Goal: Ask a question: Seek information or help from site administrators or community

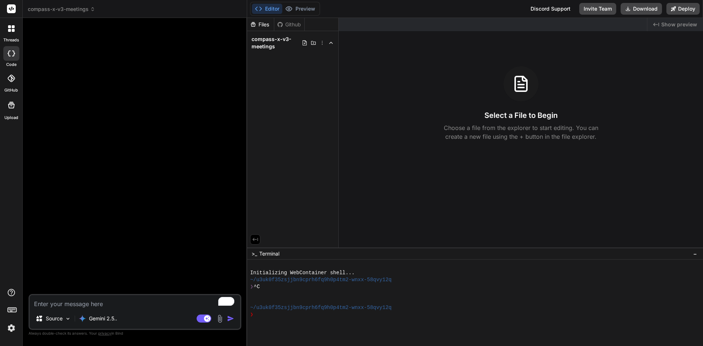
click at [122, 302] on textarea "To enrich screen reader interactions, please activate Accessibility in Grammarl…" at bounding box center [135, 301] width 211 height 13
click at [203, 318] on rect at bounding box center [204, 319] width 15 height 8
click at [204, 319] on rect at bounding box center [204, 319] width 15 height 8
type textarea "x"
click at [147, 303] on textarea "To enrich screen reader interactions, please activate Accessibility in Grammarl…" at bounding box center [135, 301] width 211 height 13
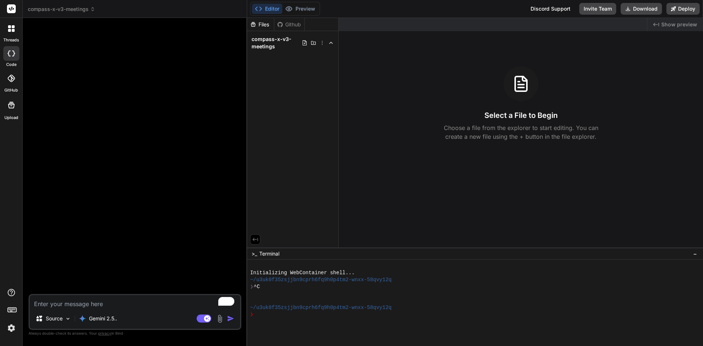
type textarea "d"
type textarea "x"
type textarea "do"
type textarea "x"
type textarea "do"
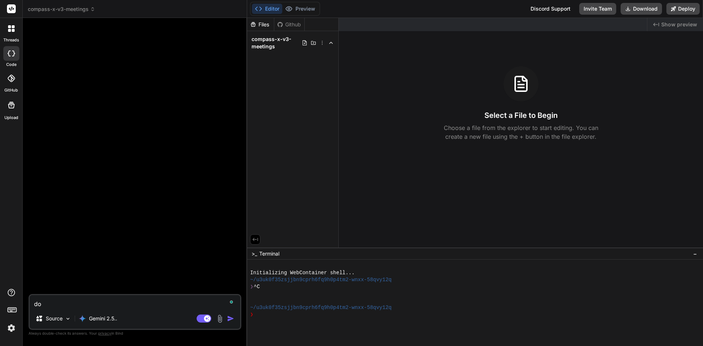
type textarea "x"
type textarea "do y"
type textarea "x"
type textarea "do yo"
type textarea "x"
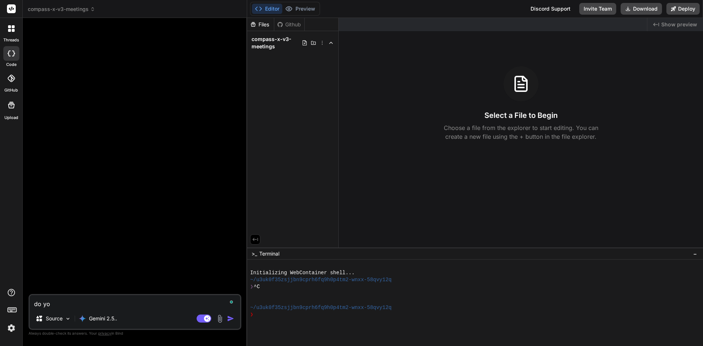
type textarea "do you"
type textarea "x"
type textarea "do you"
type textarea "x"
type textarea "do you a"
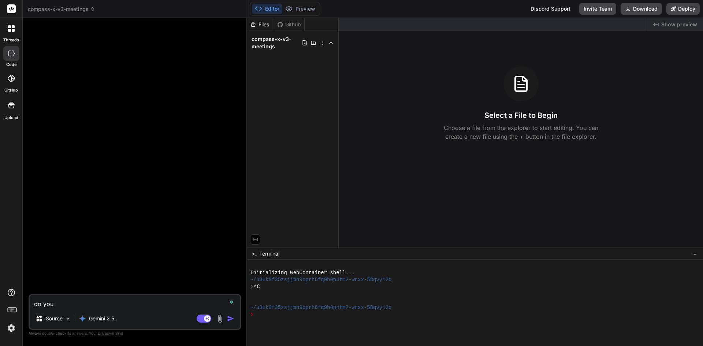
type textarea "x"
type textarea "do you ac"
type textarea "x"
type textarea "do you acc"
type textarea "x"
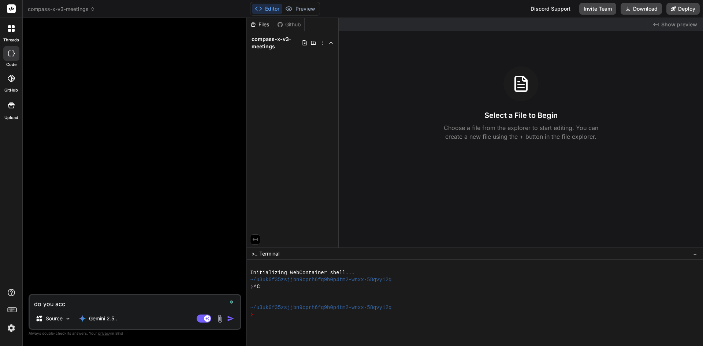
type textarea "do you acce"
type textarea "x"
type textarea "do you accep"
type textarea "x"
type textarea "do you accept"
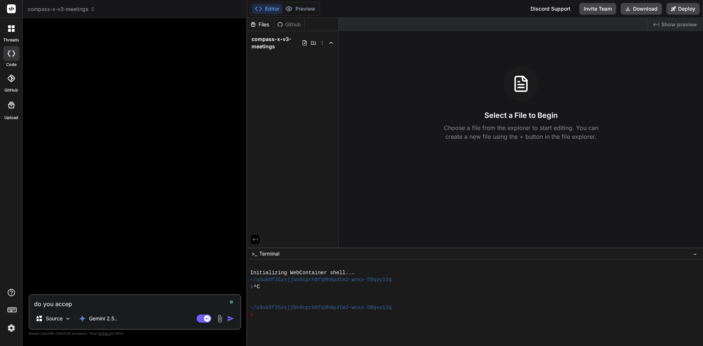
type textarea "x"
type textarea "do you accept"
type textarea "x"
type textarea "do you accept b"
type textarea "x"
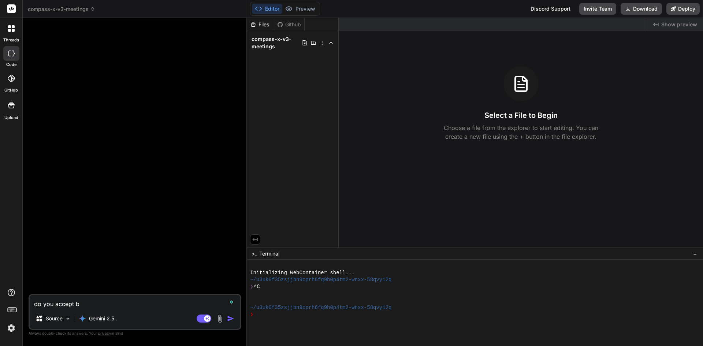
type textarea "do you accept ba"
type textarea "x"
type textarea "do you accept b"
type textarea "x"
type textarea "do you accept"
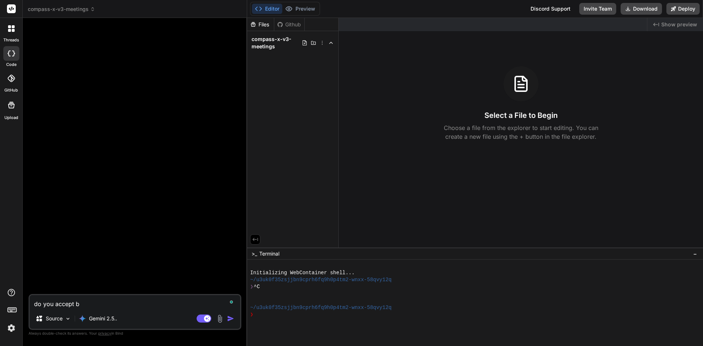
type textarea "x"
paste textarea "Base64 archive plan"
type textarea "do you accept Base64 archive plan"
type textarea "x"
type textarea "do you accept Base64 archive plan"
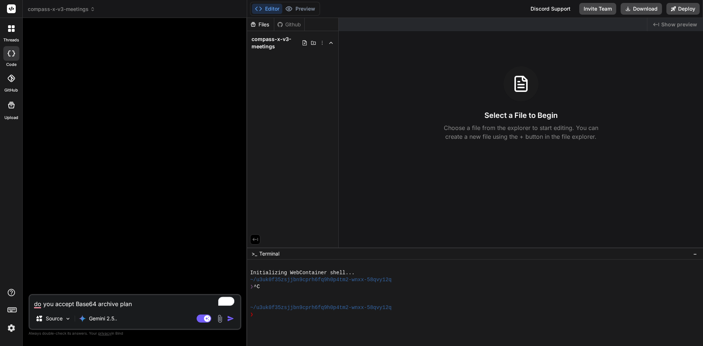
type textarea "x"
type textarea "do you accept Base64 archive plan o"
type textarea "x"
type textarea "do you accept Base64 archive plan or"
type textarea "x"
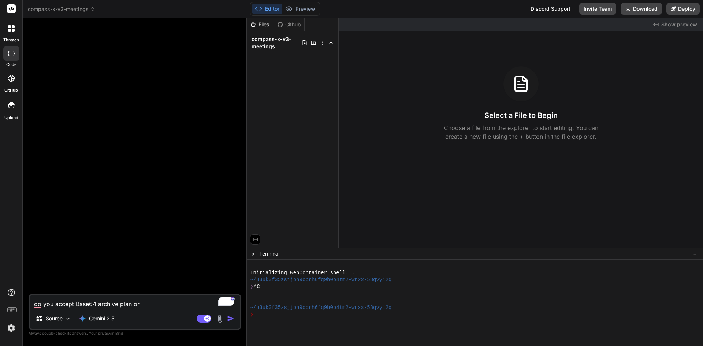
type textarea "do you accept Base64 archive plan or"
type textarea "x"
type textarea "do you accept Base64 archive plan or i"
type textarea "x"
type textarea "do you accept Base64 archive plan or in"
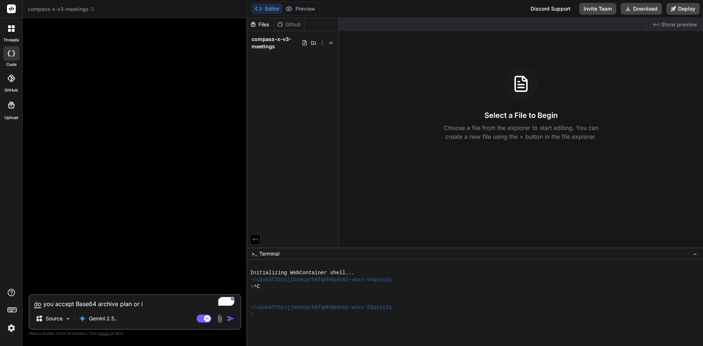
type textarea "x"
type textarea "do you accept Base64 archive plan or inl"
type textarea "x"
type textarea "do you accept Base64 archive plan or inli"
type textarea "x"
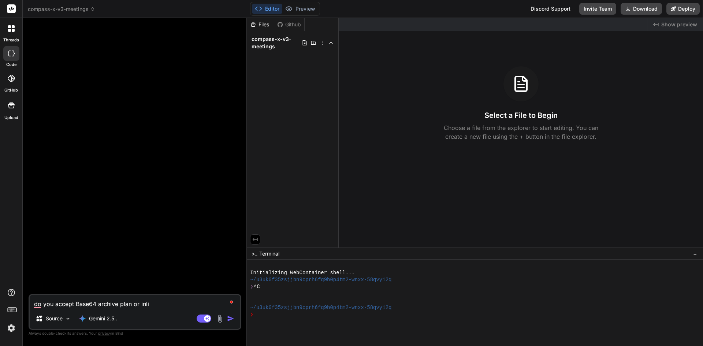
type textarea "do you accept Base64 archive plan or inlin"
type textarea "x"
type textarea "do you accept Base64 archive plan or inline"
type textarea "x"
type textarea "do you accept Base64 archive plan or inline"
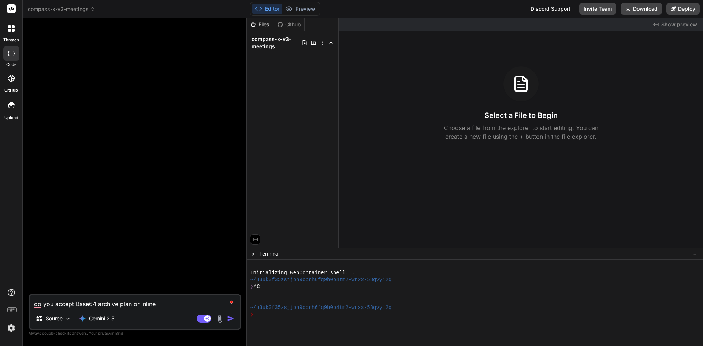
type textarea "x"
type textarea "do you accept Base64 archive plan or inline f"
type textarea "x"
type textarea "do you accept Base64 archive plan or inline fi"
type textarea "x"
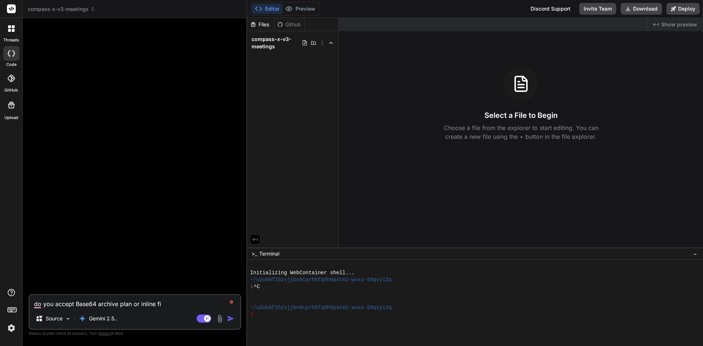
type textarea "do you accept Base64 archive plan or inline fil"
type textarea "x"
type textarea "do you accept Base64 archive plan or inline file"
type textarea "x"
type textarea "do you accept Base64 archive plan or inline file"
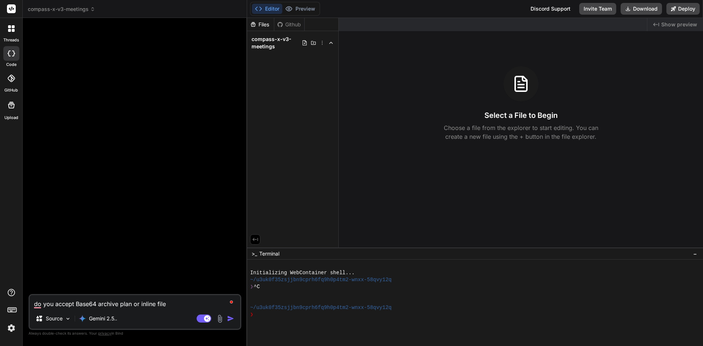
type textarea "x"
type textarea "do you accept Base64 archive plan or inline file p"
type textarea "x"
type textarea "do you accept Base64 archive plan or inline file pl"
type textarea "x"
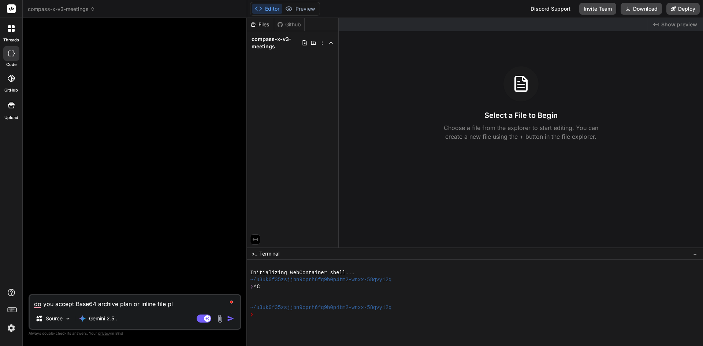
type textarea "do you accept Base64 archive plan or inline file pla"
type textarea "x"
type textarea "do you accept Base64 archive plan or inline file plan"
type textarea "x"
type textarea "do you accept Base64 archive plan or inline file plan?"
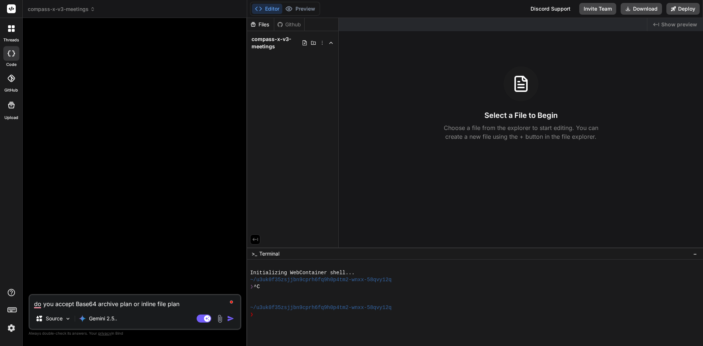
type textarea "x"
type textarea "do you accept Base64 archive plan or inline file plan?"
type textarea "x"
type textarea "do you accept Base64 archive plan or inline file plan? i"
type textarea "x"
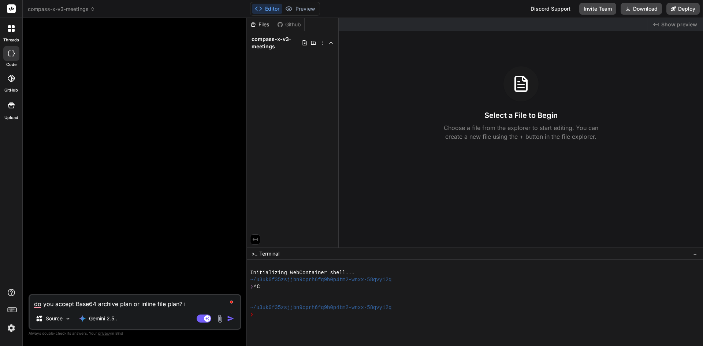
type textarea "do you accept Base64 archive plan or inline file plan? if"
type textarea "x"
type textarea "do you accept Base64 archive plan or inline file plan? if"
type textarea "x"
type textarea "do you accept Base64 archive plan or inline file plan? if i"
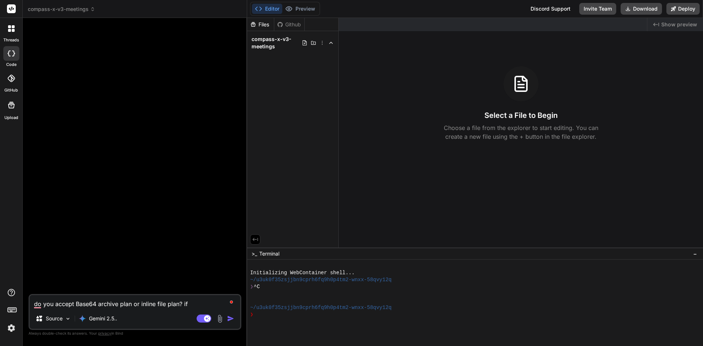
type textarea "x"
type textarea "do you accept Base64 archive plan or inline file plan? if in"
type textarea "x"
type textarea "do you accept Base64 archive plan or inline file plan? if inl"
type textarea "x"
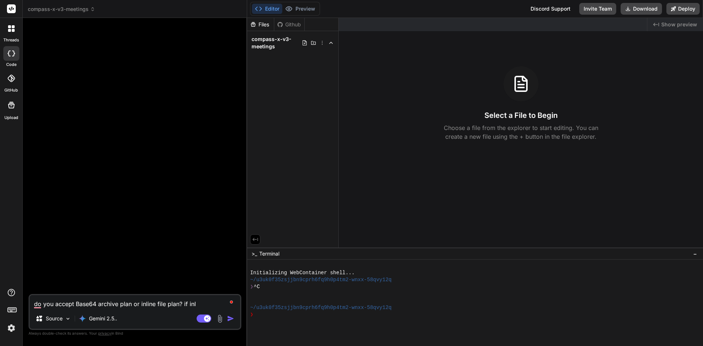
type textarea "do you accept Base64 archive plan or inline file plan? if inli"
type textarea "x"
type textarea "do you accept Base64 archive plan or inline file plan? if inlin"
type textarea "x"
type textarea "do you accept Base64 archive plan or inline file plan? if inline"
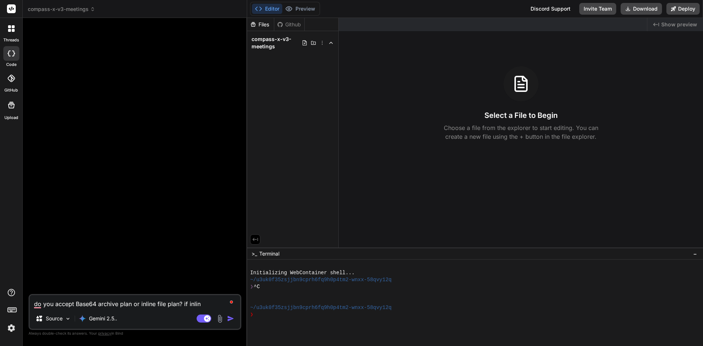
type textarea "x"
type textarea "do you accept Base64 archive plan or inline file plan? if inline,"
type textarea "x"
type textarea "do you accept Base64 archive plan or inline file plan? if inline,"
type textarea "x"
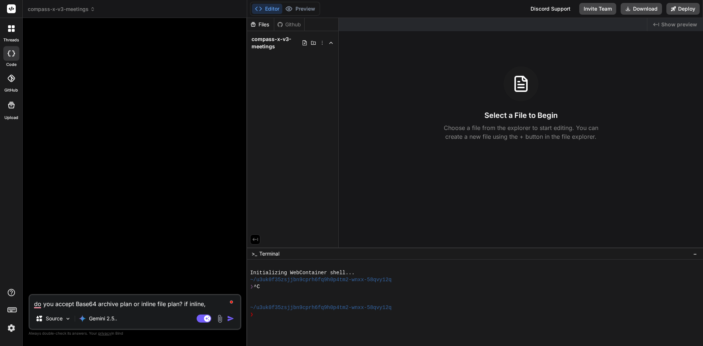
type textarea "do you accept Base64 archive plan or inline file plan? if inline, w"
type textarea "x"
type textarea "do you accept Base64 archive plan or inline file plan? if inline, wh"
type textarea "x"
type textarea "do you accept Base64 archive plan or inline file plan? if inline, wha"
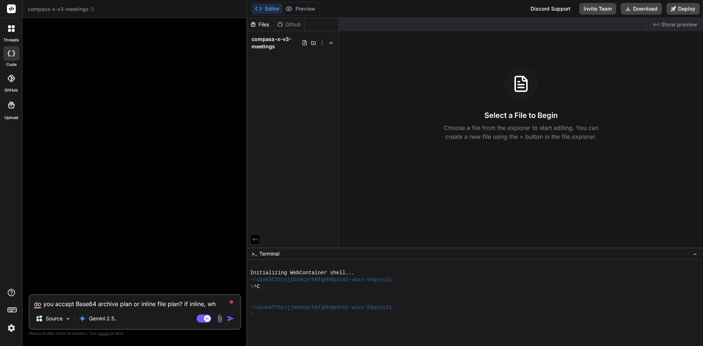
type textarea "x"
type textarea "do you accept Base64 archive plan or inline file plan? if inline, what"
type textarea "x"
type textarea "do you accept Base64 archive plan or inline file plan? if inline, what"
type textarea "x"
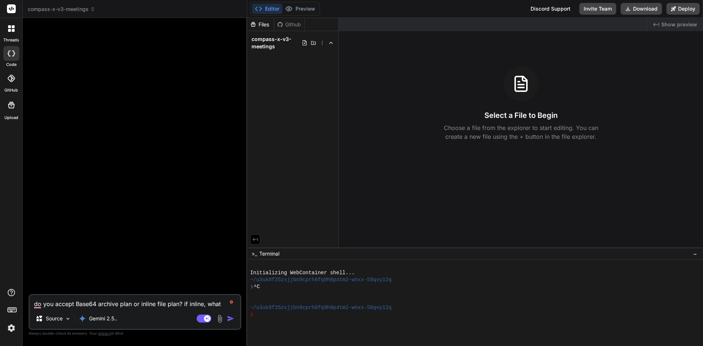
type textarea "do you accept Base64 archive plan or inline file plan? if inline, what i"
type textarea "x"
type textarea "do you accept Base64 archive plan or inline file plan? if inline, what is"
type textarea "x"
type textarea "do you accept Base64 archive plan or inline file plan? if inline, what is"
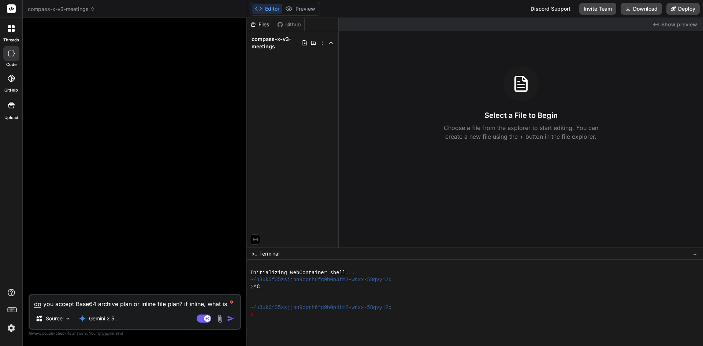
type textarea "x"
type textarea "do you accept Base64 archive plan or inline file plan? if inline, what is t"
type textarea "x"
type textarea "do you accept Base64 archive plan or inline file plan? if inline, what is th"
type textarea "x"
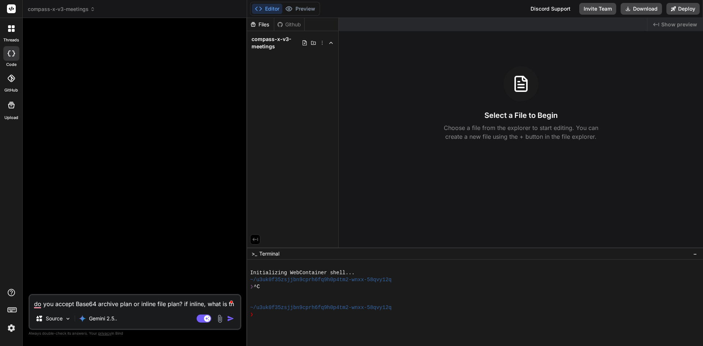
type textarea "do you accept Base64 archive plan or inline file plan? if inline, what is the"
type textarea "x"
type textarea "do you accept Base64 archive plan or inline file plan? if inline, what is the"
type textarea "x"
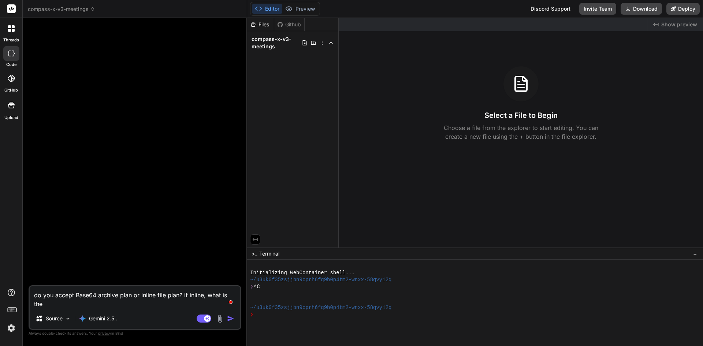
paste textarea "maximum input size"
type textarea "do you accept Base64 archive plan or inline file plan? if inline, what is the m…"
type textarea "x"
type textarea "do you accept Base64 archive plan or inline file plan? if inline, what is the m…"
type textarea "x"
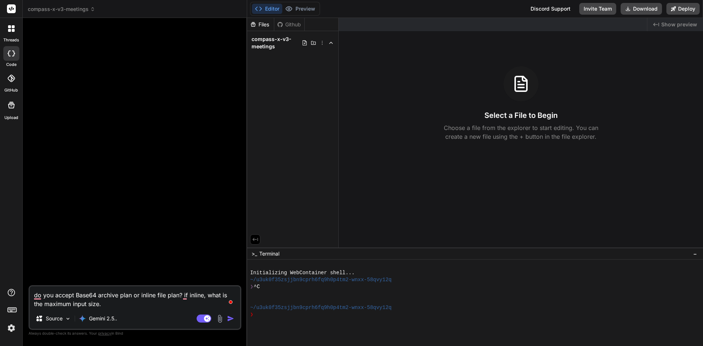
type textarea "do you accept Base64 archive plan or inline file plan? if inline, what is the m…"
type textarea "x"
type textarea "do you accept Base64 archive plan or inline file plan? if inline, what is the m…"
type textarea "x"
type textarea "do you accept Base64 archive plan or inline file plan? if inline, what is the m…"
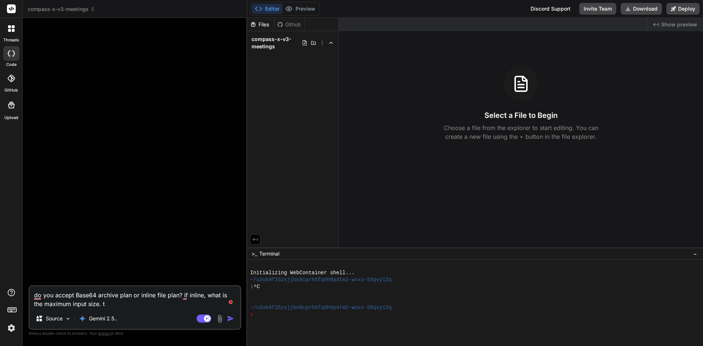
type textarea "x"
type textarea "do you accept Base64 archive plan or inline file plan? if inline, what is the m…"
type textarea "x"
type textarea "do you accept Base64 archive plan or inline file plan? if inline, what is the m…"
type textarea "x"
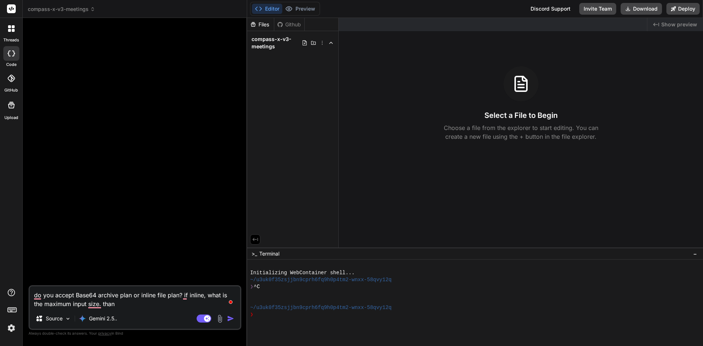
type textarea "do you accept Base64 archive plan or inline file plan? if inline, what is the m…"
type textarea "x"
type textarea "do you accept Base64 archive plan or inline file plan? if inline, what is the m…"
type textarea "x"
type textarea "do you accept Base64 archive plan or inline file plan? if inline, what is the m…"
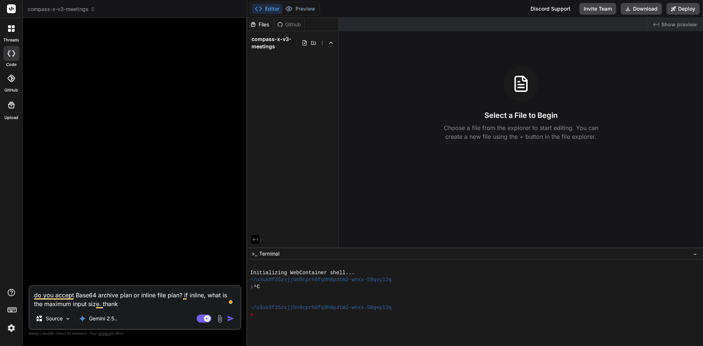
type textarea "x"
type textarea "do you accept Base64 archive plan or inline file plan? if inline, what is the m…"
type textarea "x"
type textarea "do you accept Base64 archive plan or inline file plan? if inline, what is the m…"
type textarea "x"
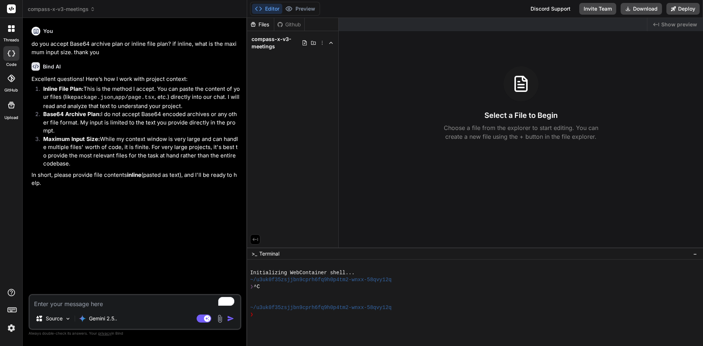
type textarea "x"
click at [109, 304] on textarea "To enrich screen reader interactions, please activate Accessibility in Grammarl…" at bounding box center [135, 301] width 211 height 13
type textarea "c"
type textarea "x"
type textarea "ca"
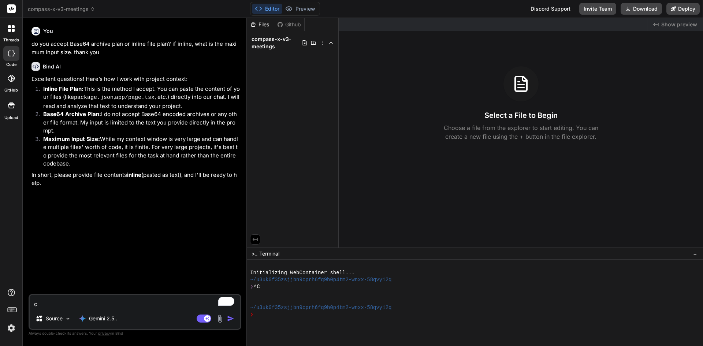
type textarea "x"
type textarea "can"
type textarea "x"
type textarea "can"
type textarea "x"
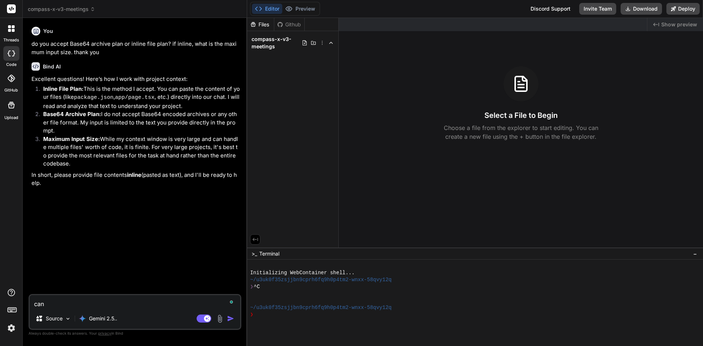
type textarea "can y"
type textarea "x"
type textarea "can yo"
type textarea "x"
type textarea "can you"
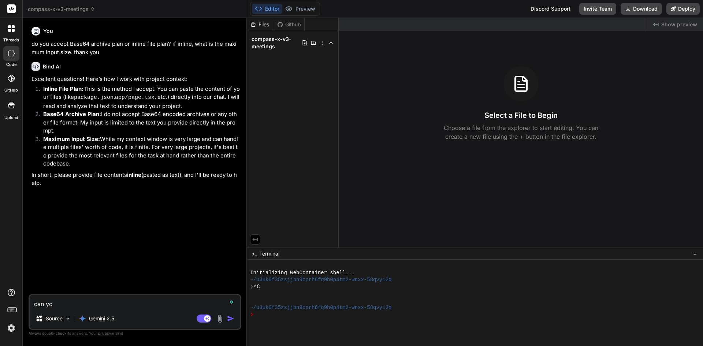
type textarea "x"
type textarea "can you"
type textarea "x"
type textarea "can you t"
type textarea "x"
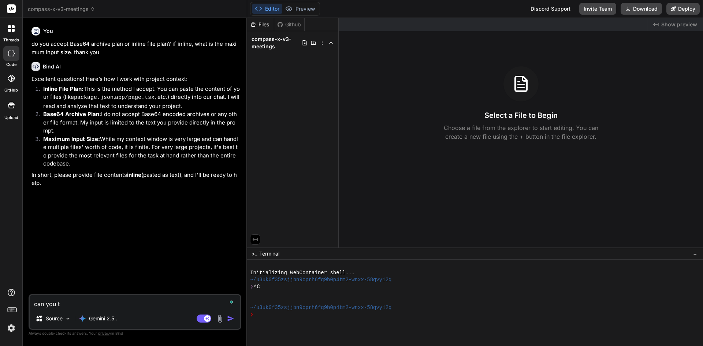
type textarea "can you te"
type textarea "x"
type textarea "can you tel"
type textarea "x"
type textarea "can you tell"
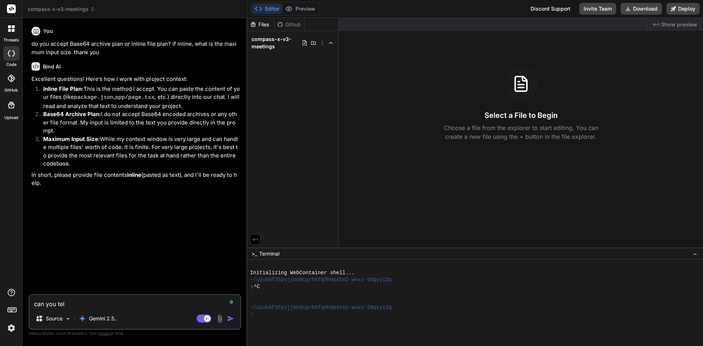
type textarea "x"
type textarea "can you tell"
type textarea "x"
type textarea "can you tell m"
type textarea "x"
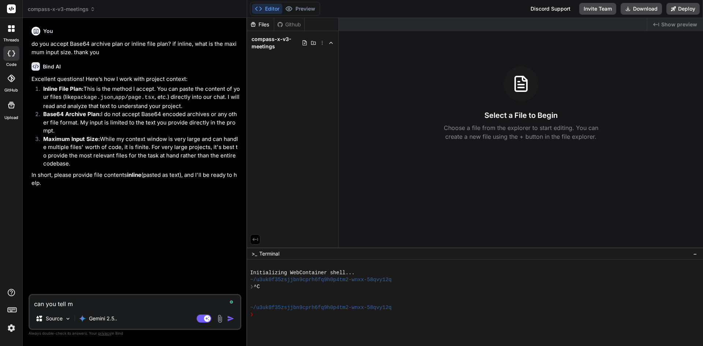
type textarea "can you tell me"
type textarea "x"
type textarea "can you tell me"
type textarea "x"
type textarea "can you tell me t"
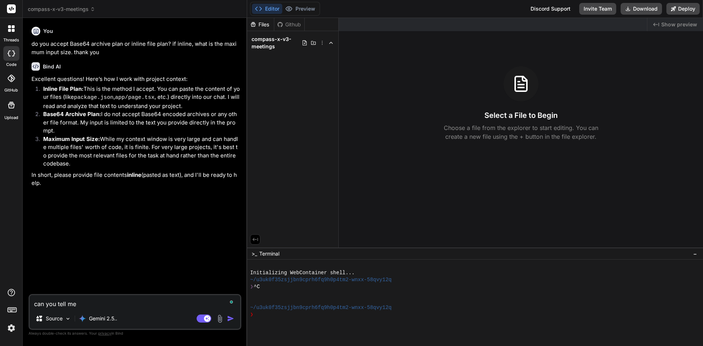
type textarea "x"
type textarea "can you tell me th"
type textarea "x"
type textarea "can you tell me the"
type textarea "x"
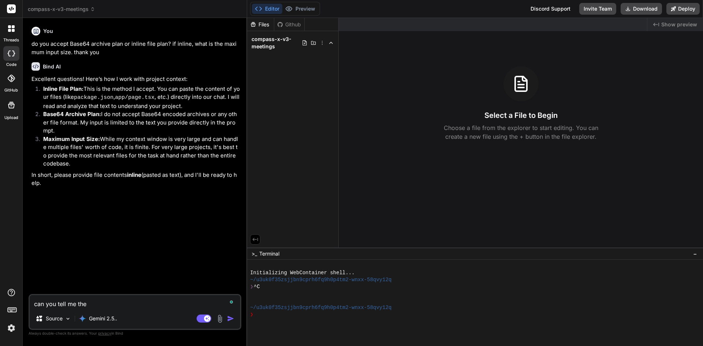
type textarea "can you tell me the"
type textarea "x"
type textarea "can you tell me the r"
type textarea "x"
type textarea "can you tell me the ro"
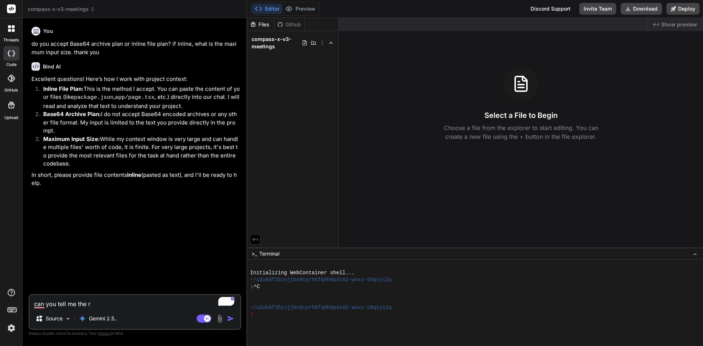
type textarea "x"
type textarea "can you tell me the rou"
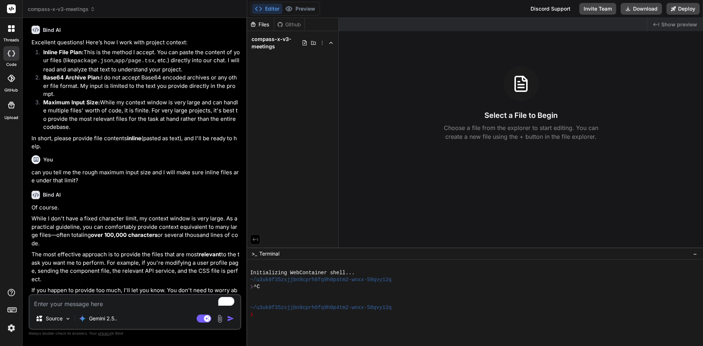
scroll to position [46, 0]
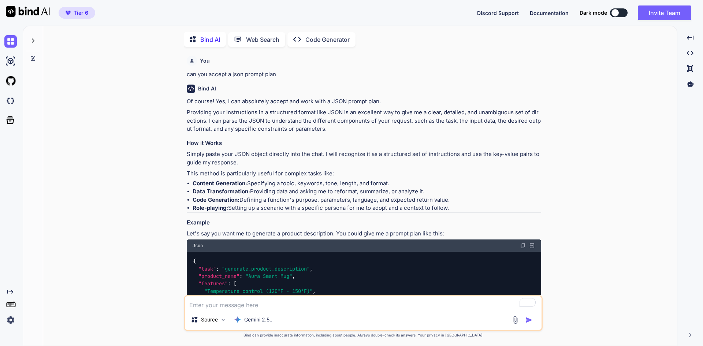
scroll to position [3, 0]
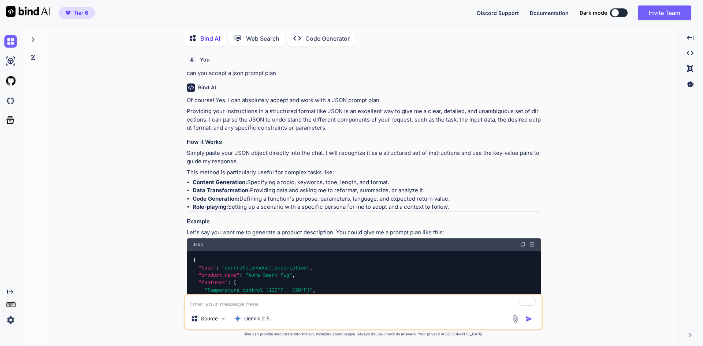
type textarea "x"
